Goal: Task Accomplishment & Management: Use online tool/utility

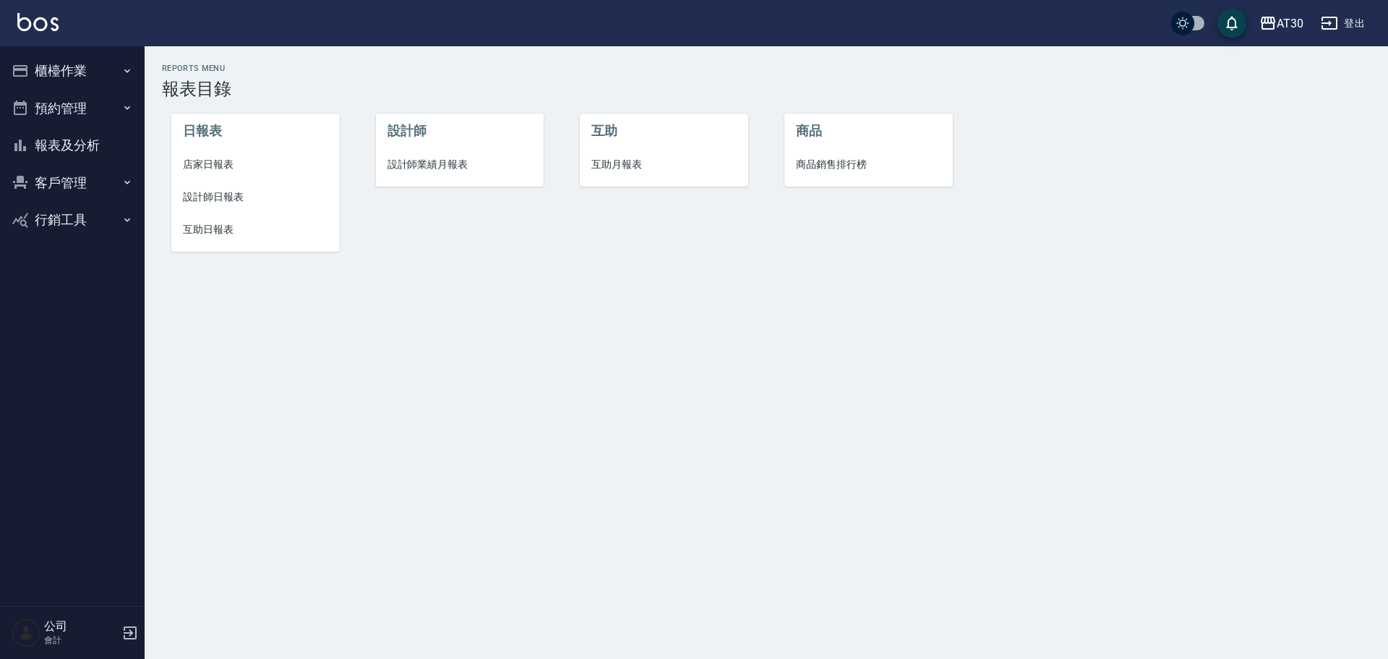
click at [88, 57] on button "櫃檯作業" at bounding box center [72, 71] width 133 height 38
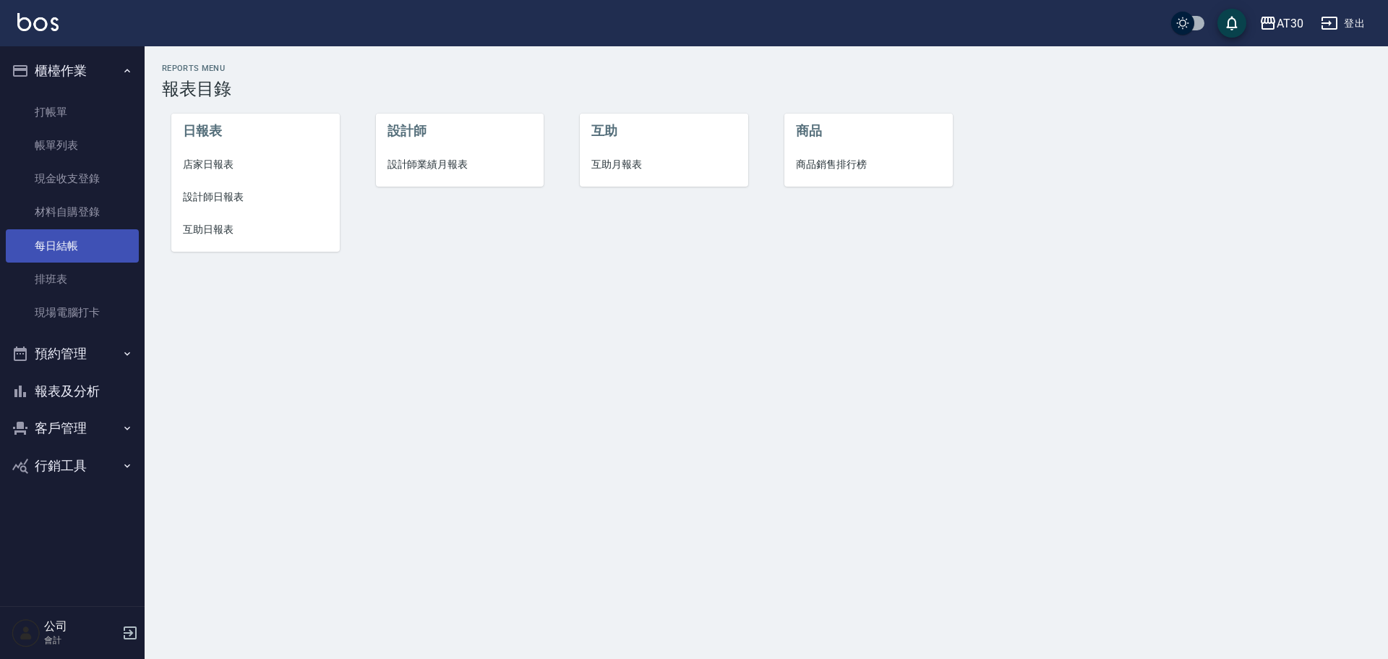
click at [95, 250] on link "每日結帳" at bounding box center [72, 245] width 133 height 33
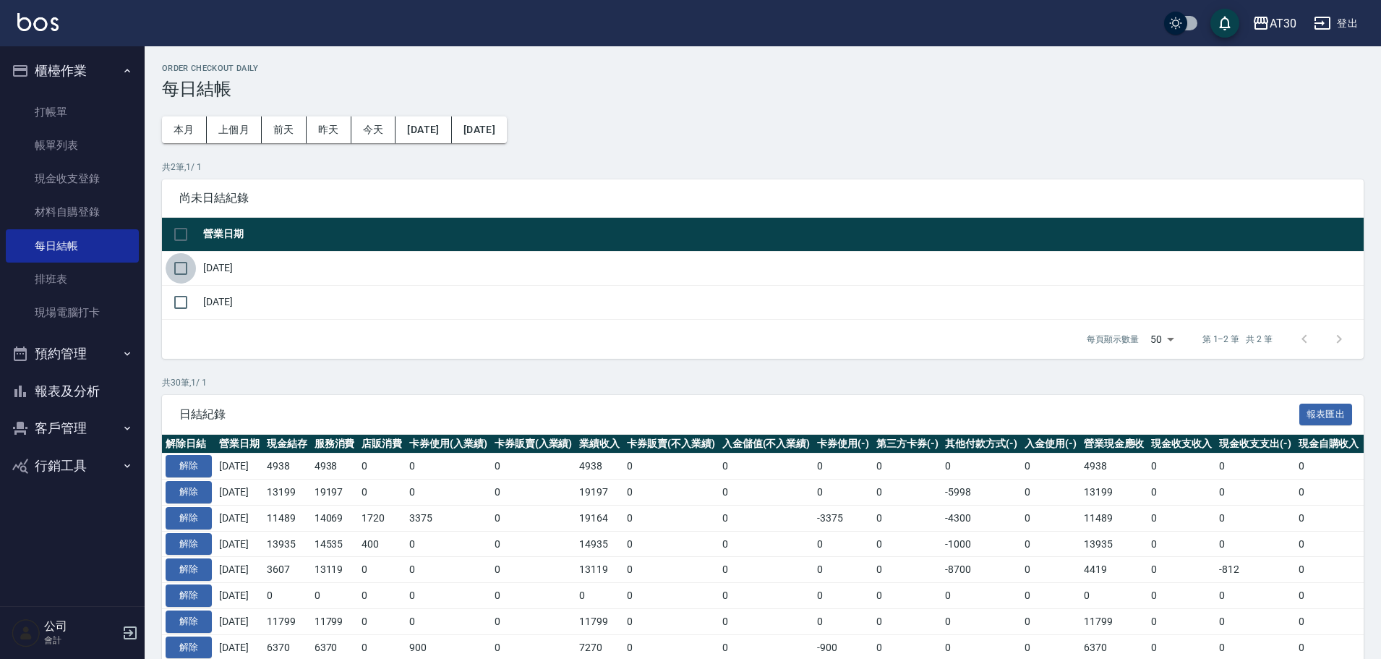
click at [186, 274] on input "checkbox" at bounding box center [181, 268] width 30 height 30
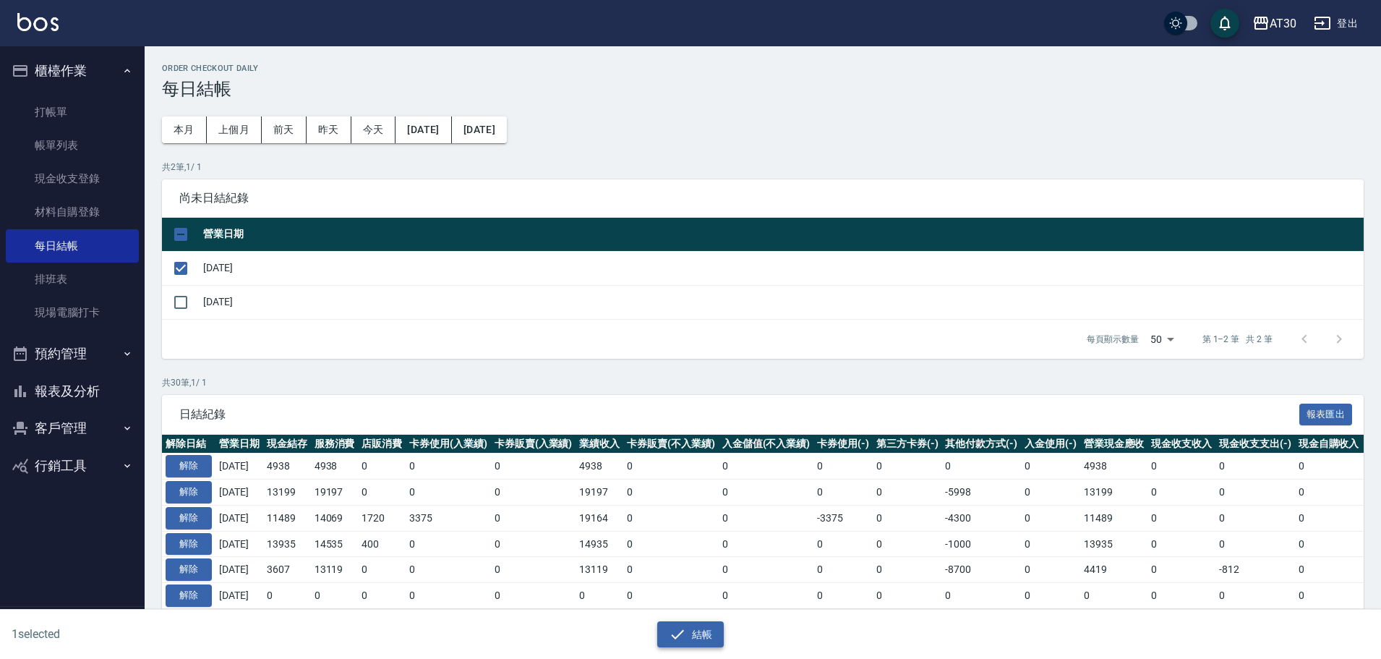
click at [716, 639] on button "結帳" at bounding box center [690, 634] width 67 height 27
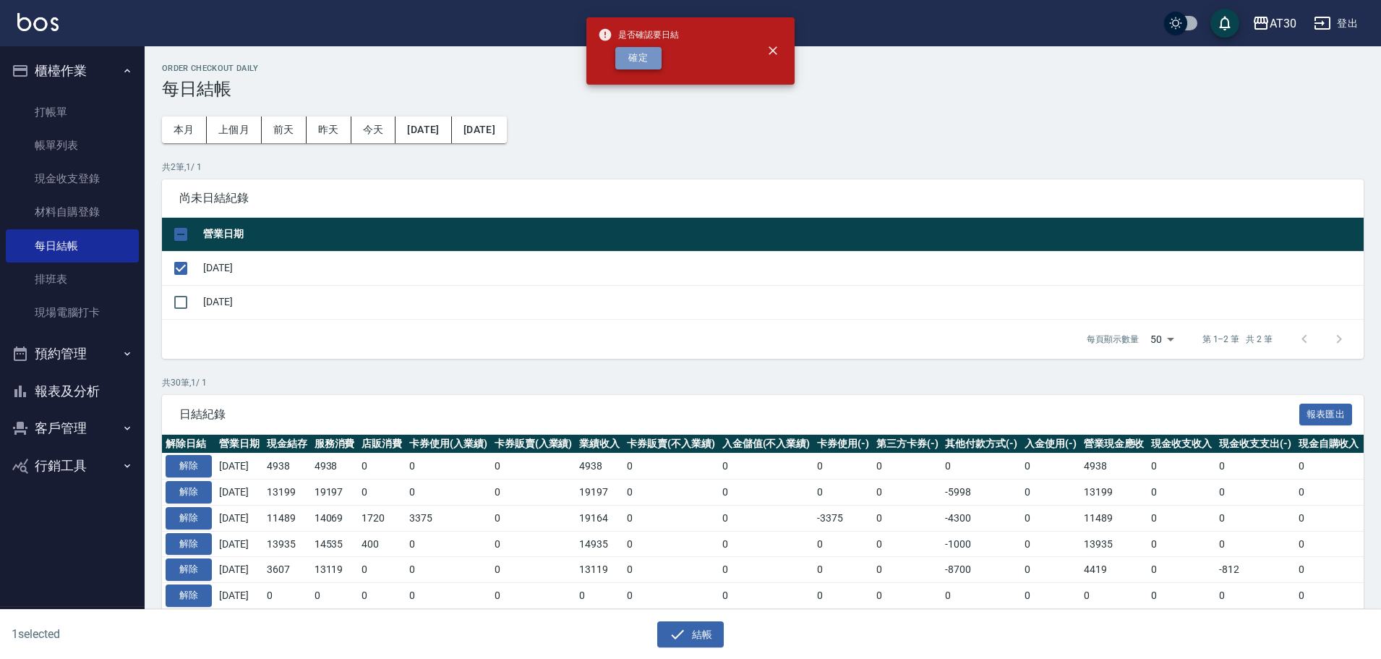
click at [650, 66] on button "確定" at bounding box center [638, 58] width 46 height 22
checkbox input "false"
